Goal: Task Accomplishment & Management: Use online tool/utility

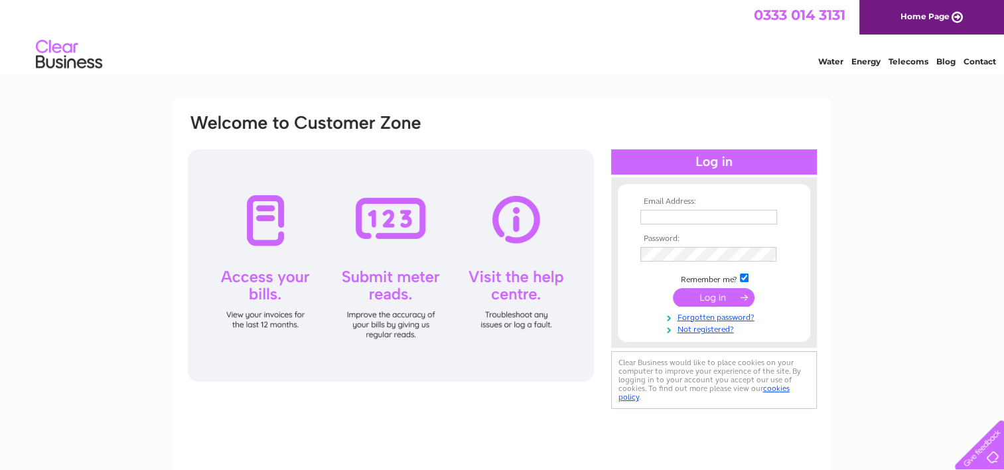
click at [704, 161] on div at bounding box center [714, 161] width 206 height 25
click at [412, 224] on div at bounding box center [391, 265] width 406 height 232
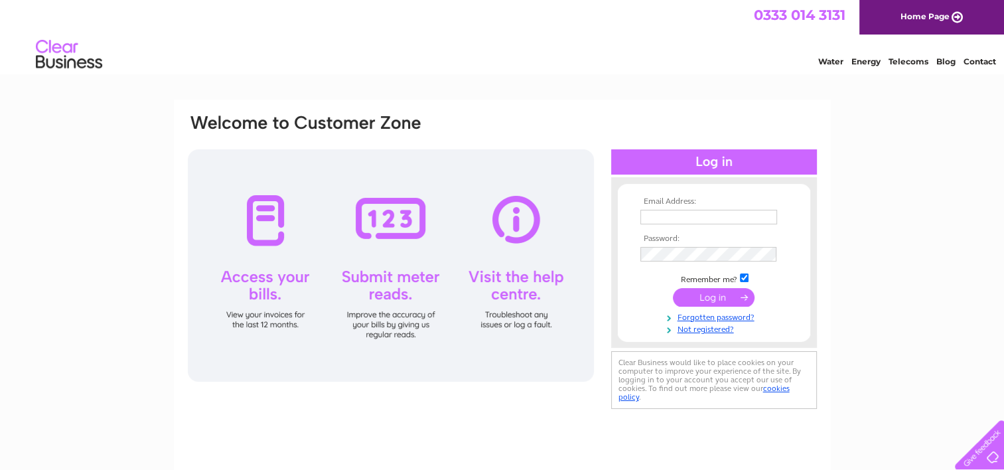
click at [672, 203] on th "Email Address:" at bounding box center [714, 201] width 154 height 9
click at [672, 223] on input "text" at bounding box center [710, 218] width 138 height 16
type input "alexander.barclay@unitetheunion.org"
click at [709, 164] on div at bounding box center [714, 161] width 206 height 25
click at [705, 295] on input "submit" at bounding box center [714, 297] width 82 height 19
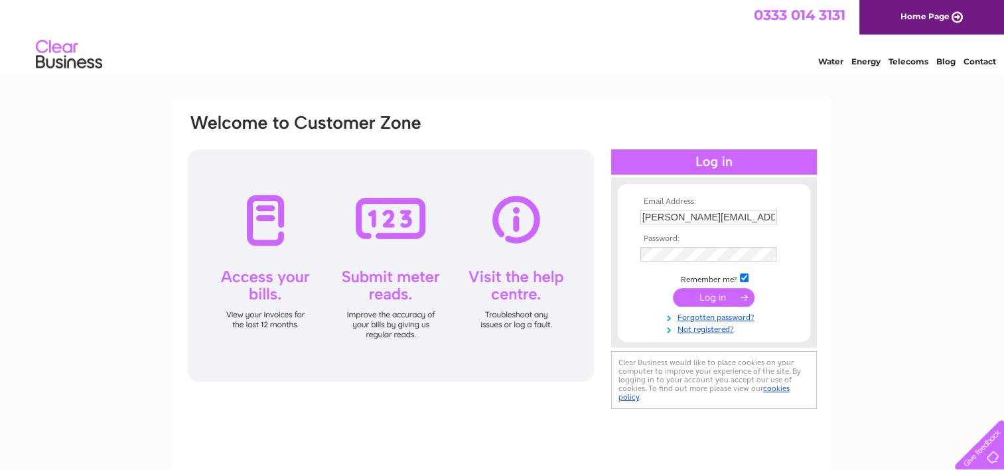
click at [729, 298] on input "submit" at bounding box center [714, 297] width 82 height 19
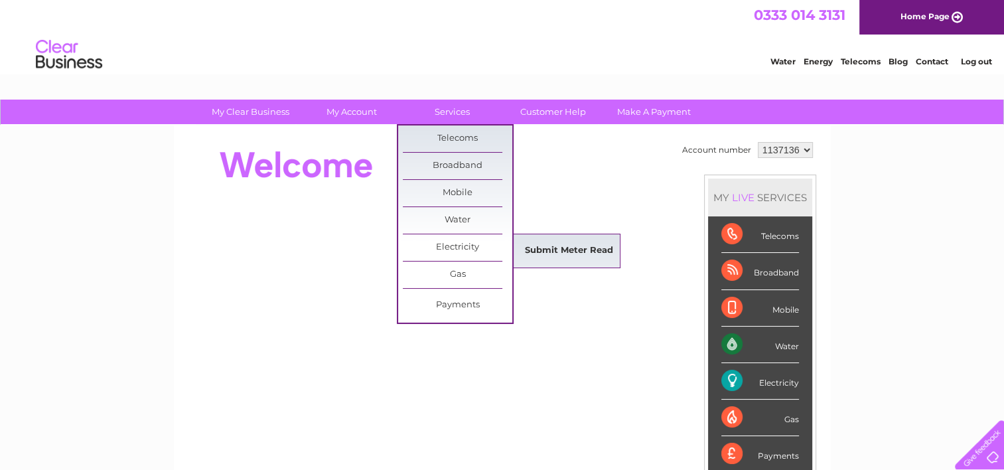
click at [548, 251] on link "Submit Meter Read" at bounding box center [569, 251] width 110 height 27
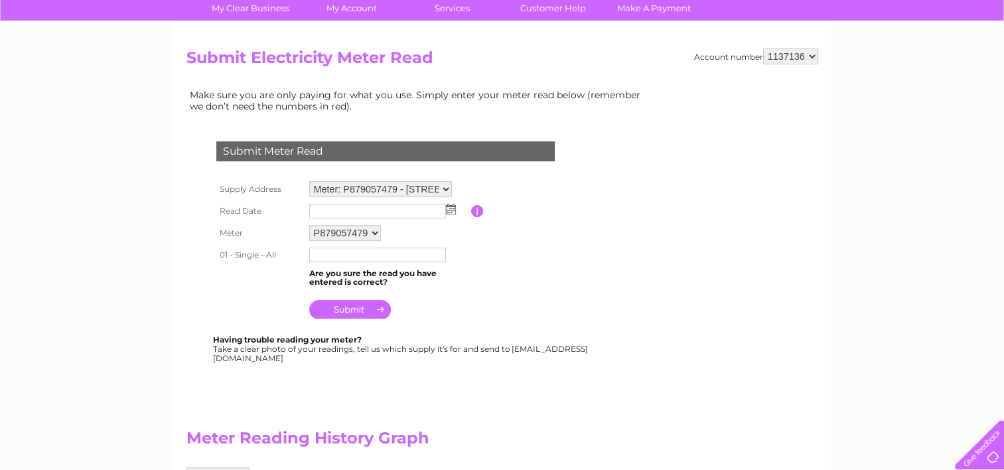
scroll to position [199, 0]
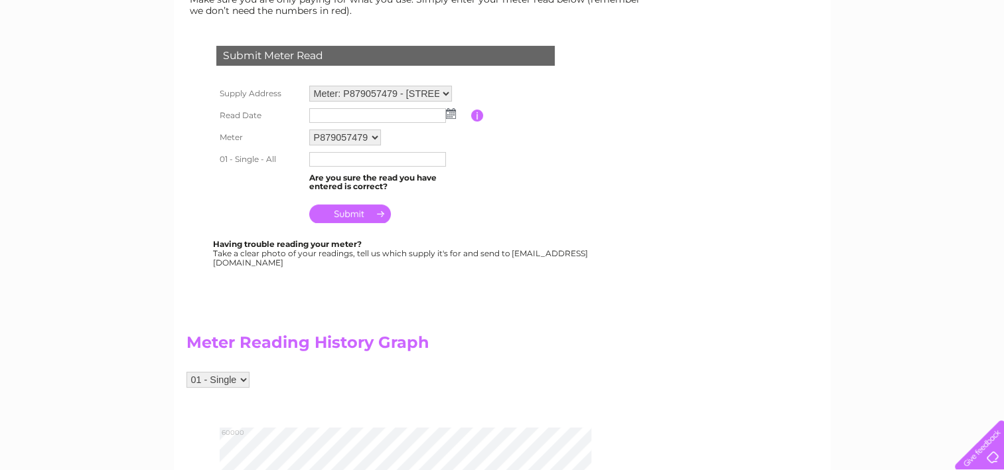
click at [335, 117] on input "text" at bounding box center [377, 115] width 137 height 15
click at [337, 116] on input "text" at bounding box center [378, 116] width 138 height 16
click at [364, 114] on input "text" at bounding box center [378, 116] width 138 height 16
click at [453, 113] on img at bounding box center [452, 114] width 10 height 11
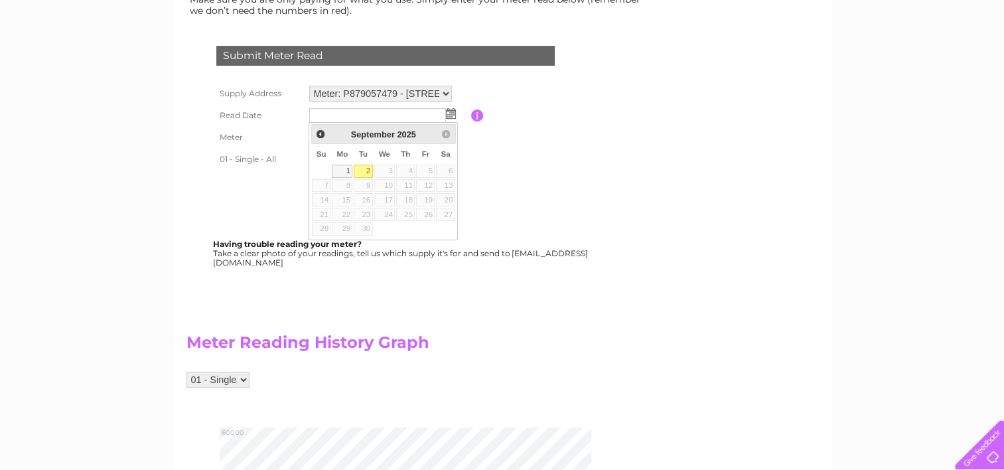
click at [367, 169] on link "2" at bounding box center [363, 171] width 19 height 13
type input "2025/09/02"
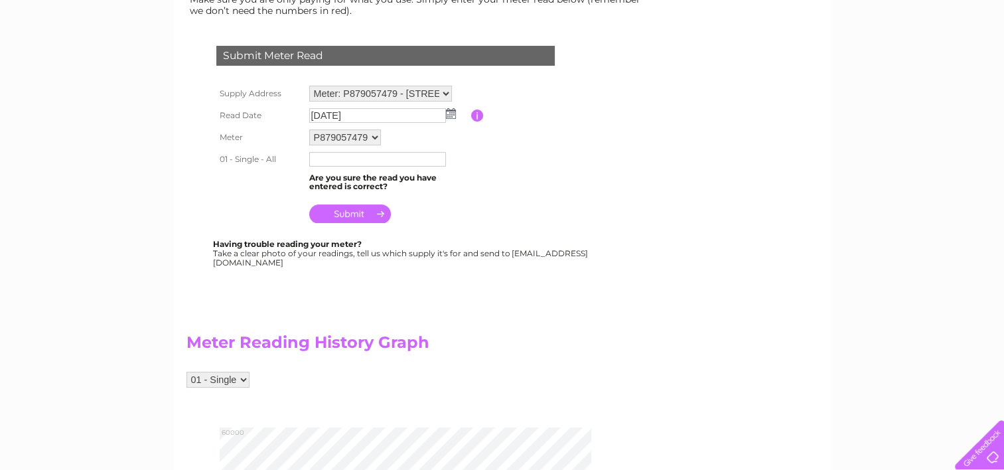
click at [337, 159] on input "text" at bounding box center [377, 159] width 137 height 15
type input "56055"
click at [347, 216] on input "submit" at bounding box center [350, 213] width 82 height 19
